Goal: Task Accomplishment & Management: Use online tool/utility

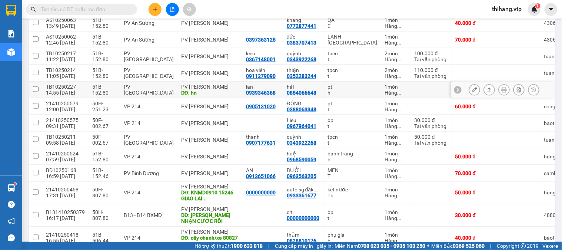
scroll to position [247, 0]
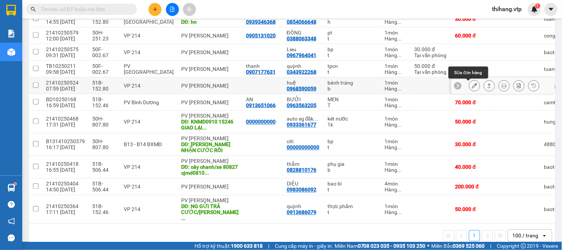
click at [472, 86] on icon at bounding box center [474, 85] width 5 height 5
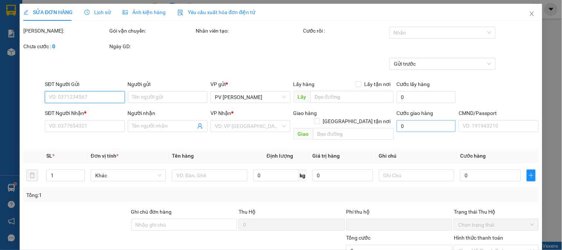
type input "2.500"
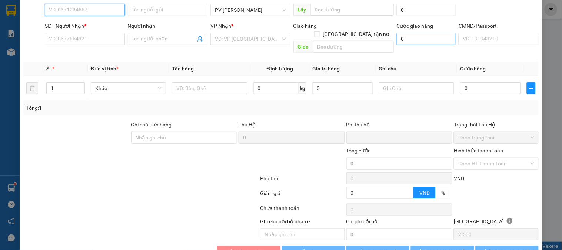
type input "0968590059"
type input "huệ"
type input "0"
type input "50.000"
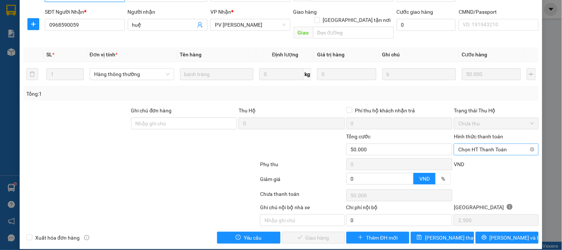
click at [475, 144] on span "Chọn HT Thanh Toán" at bounding box center [497, 149] width 76 height 11
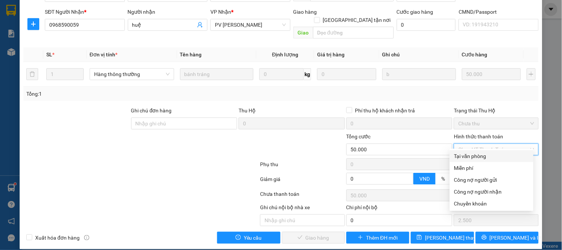
click at [473, 158] on div "Tại văn phòng" at bounding box center [492, 156] width 75 height 8
type input "0"
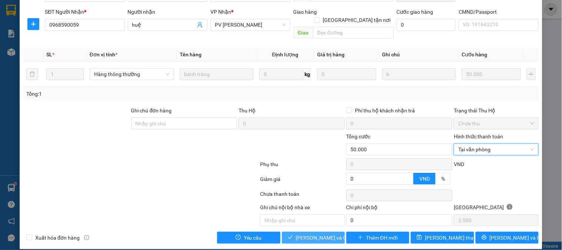
click at [325, 234] on span "[PERSON_NAME] và Giao hàng" at bounding box center [331, 238] width 71 height 8
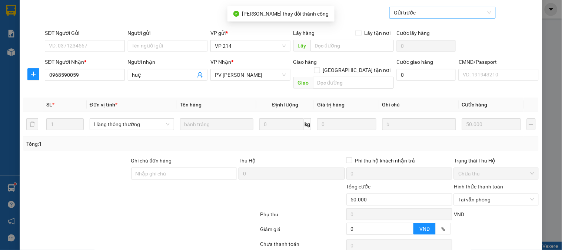
scroll to position [0, 0]
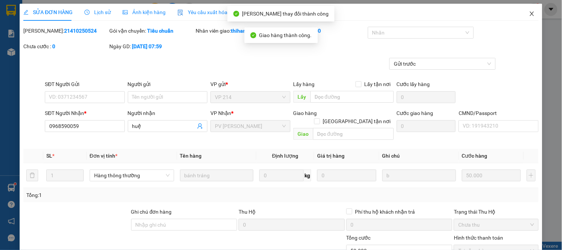
click at [522, 13] on span "Close" at bounding box center [532, 14] width 21 height 21
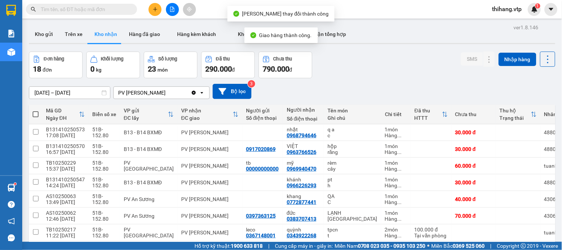
scroll to position [82, 0]
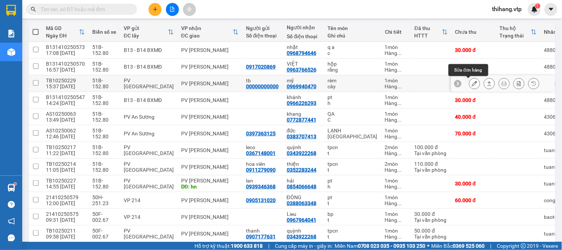
click at [470, 86] on button at bounding box center [475, 83] width 10 height 13
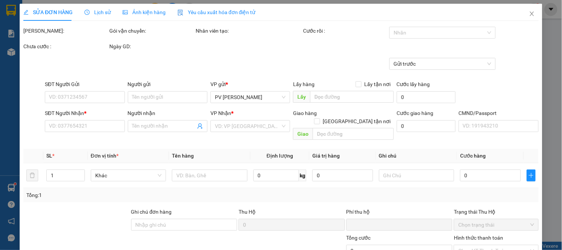
type input "00000000000"
type input "tb"
type input "0969940470"
type input "mỹ"
type input "0"
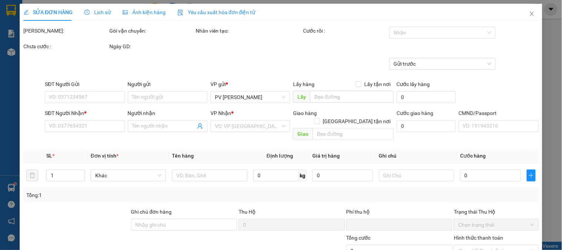
type input "60.000"
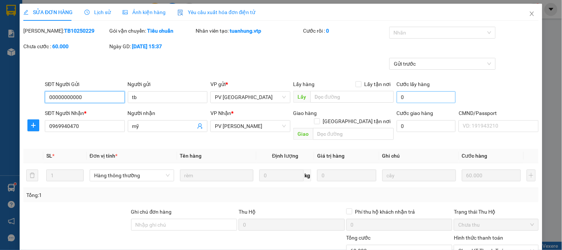
type input "3.000"
click at [399, 32] on div at bounding box center [438, 32] width 95 height 9
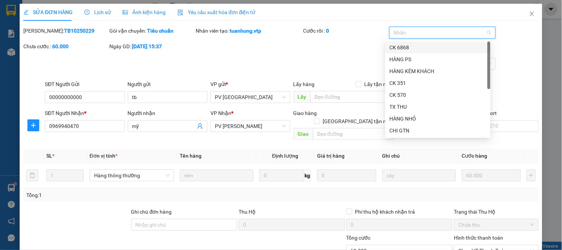
click at [398, 50] on div "CK 6868" at bounding box center [438, 47] width 96 height 8
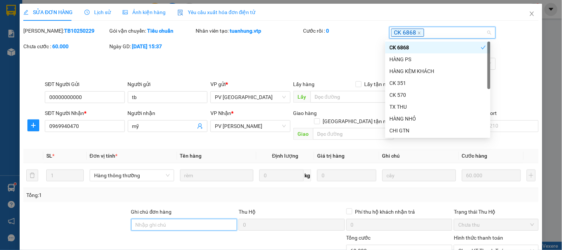
drag, startPoint x: 179, startPoint y: 217, endPoint x: 183, endPoint y: 214, distance: 5.3
click at [180, 219] on input "Ghi chú đơn hàng" at bounding box center [184, 225] width 106 height 12
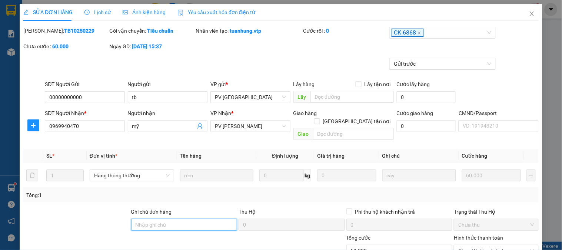
type input "E"
type input "Ẽ"
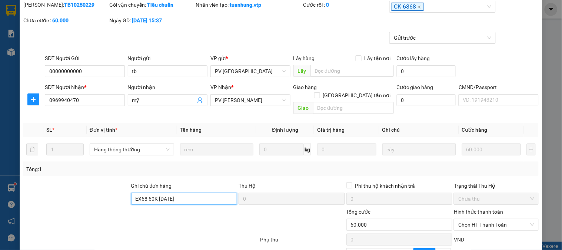
scroll to position [101, 0]
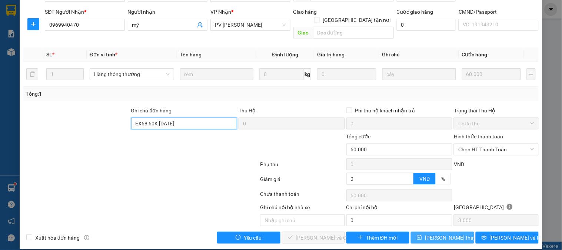
type input "EX68 60K [DATE]"
click at [427, 234] on span "[PERSON_NAME] thay đổi" at bounding box center [454, 238] width 59 height 8
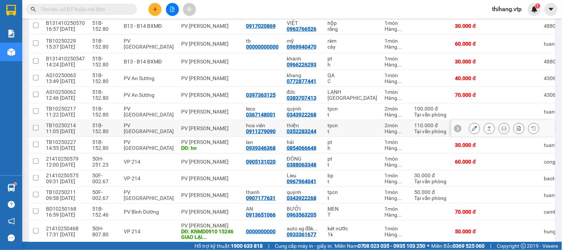
scroll to position [123, 0]
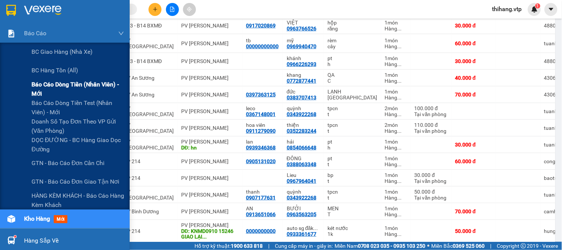
click at [47, 87] on span "Báo cáo dòng tiền (nhân viên) - mới" at bounding box center [78, 89] width 93 height 19
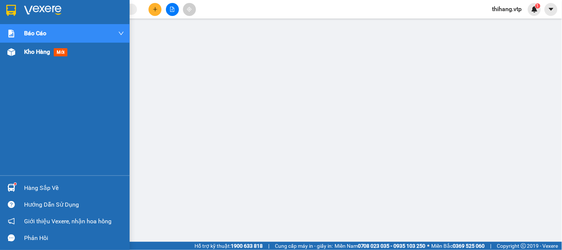
click at [28, 51] on span "Kho hàng" at bounding box center [37, 51] width 26 height 7
